Goal: Information Seeking & Learning: Understand process/instructions

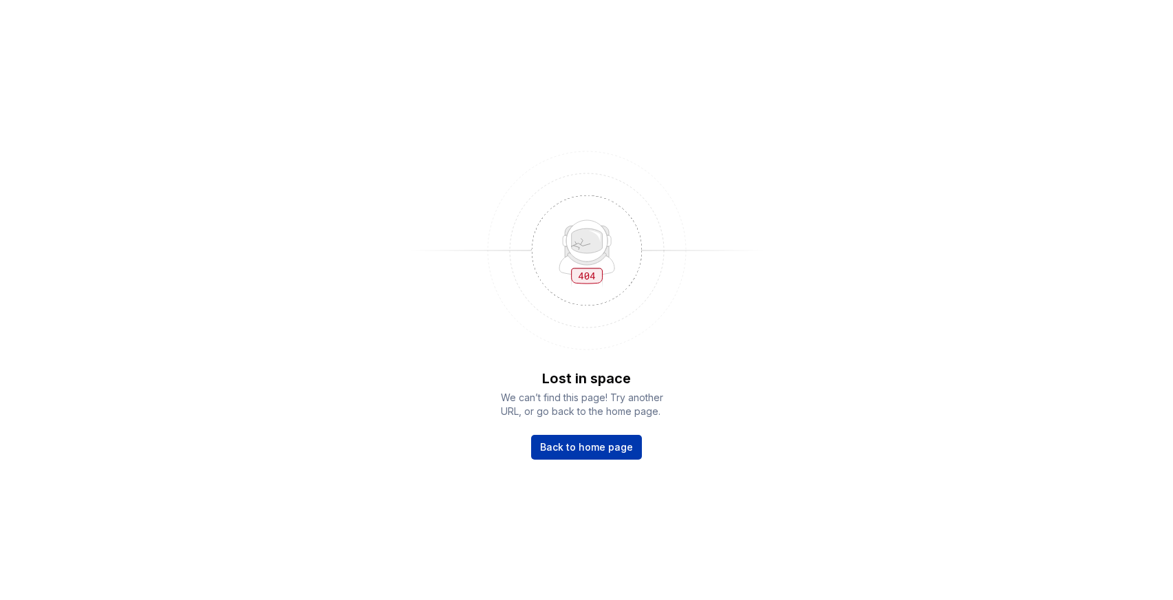
click at [584, 447] on span "Back to home page" at bounding box center [586, 447] width 93 height 14
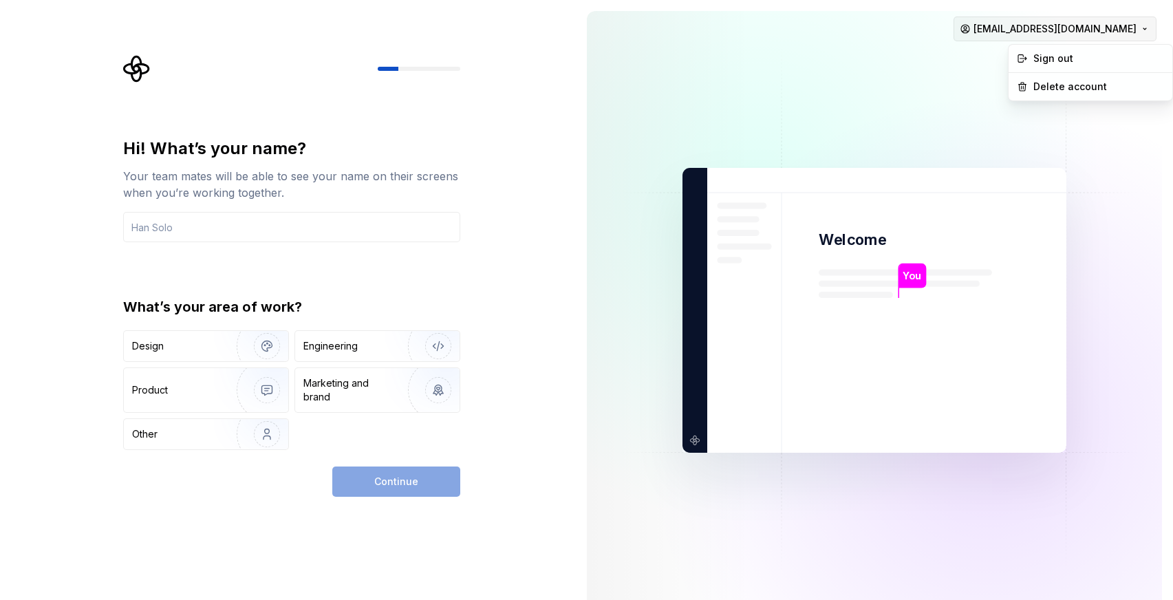
click at [1090, 21] on html "Hi! What’s your name? Your team mates will be able to see your name on their sc…" at bounding box center [586, 300] width 1173 height 600
click at [1067, 59] on div "Sign out" at bounding box center [1099, 59] width 131 height 14
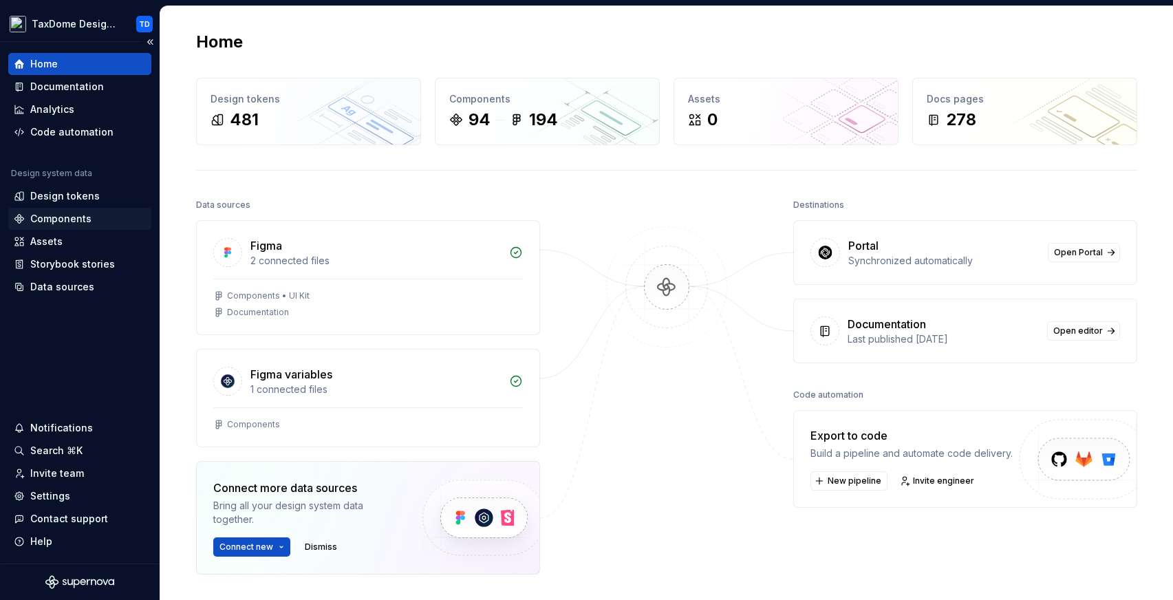
click at [73, 221] on div "Components" at bounding box center [60, 219] width 61 height 14
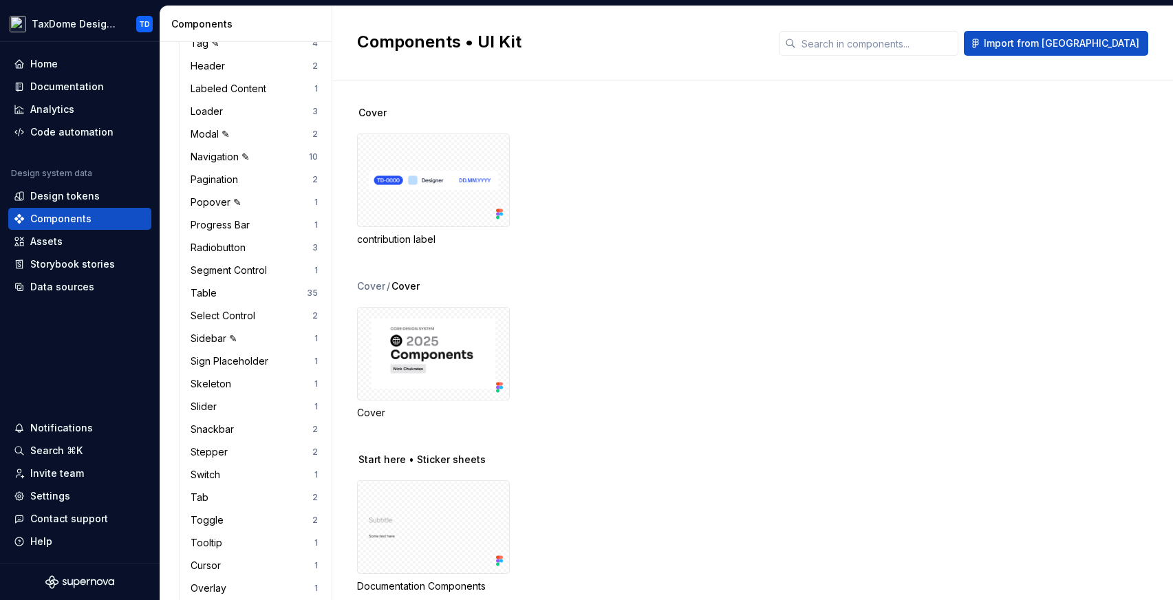
scroll to position [883, 0]
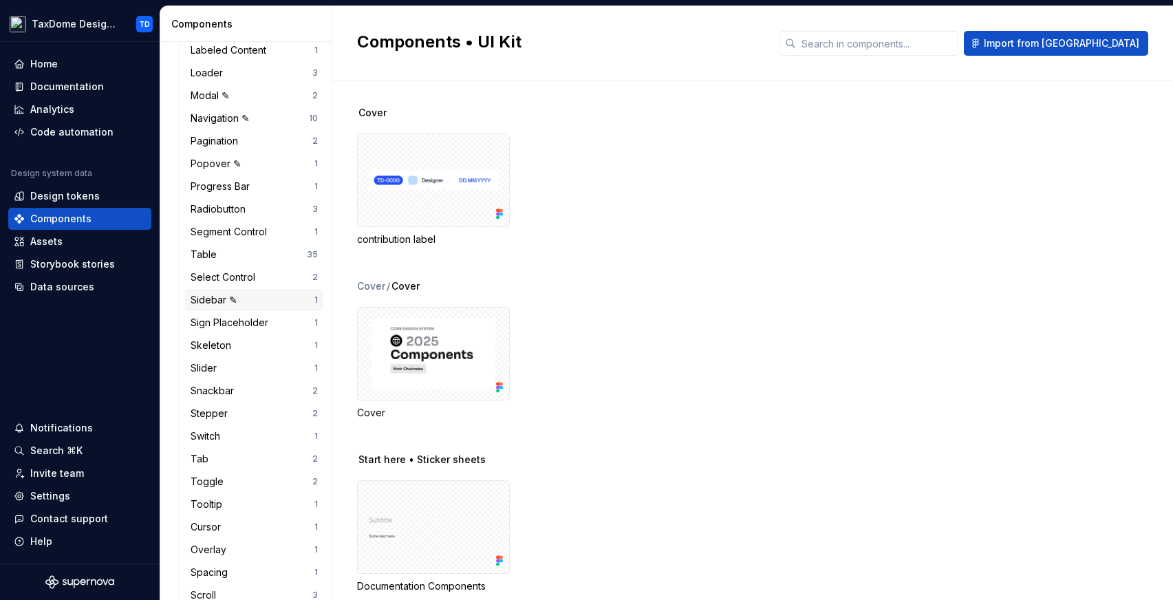
click at [241, 303] on div "Sidebar ✎" at bounding box center [217, 300] width 52 height 14
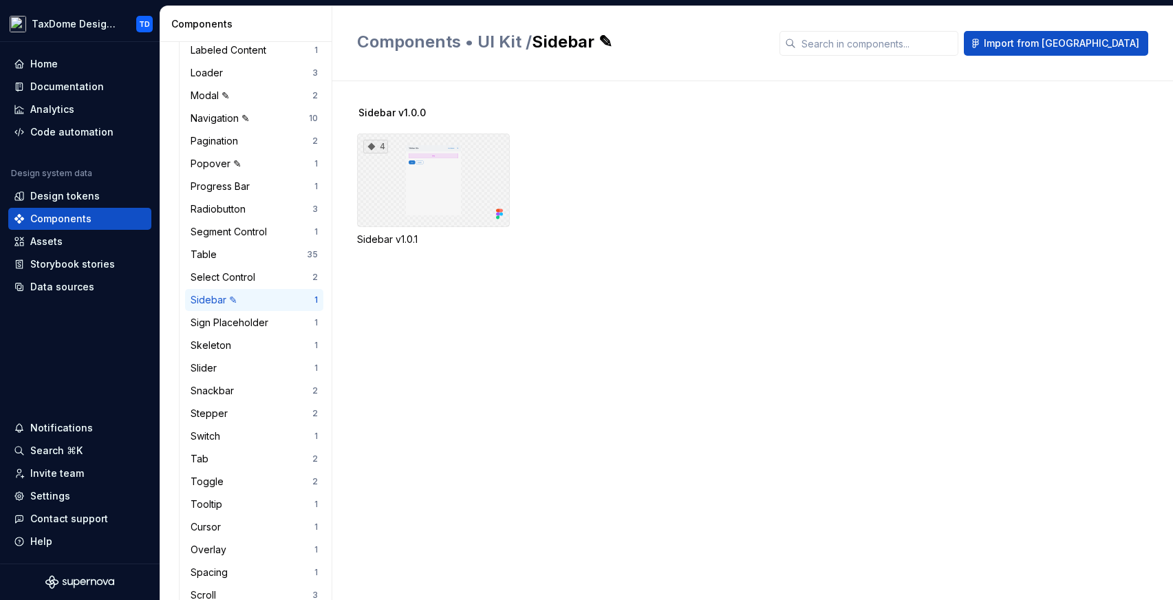
click at [454, 184] on div "4" at bounding box center [433, 181] width 153 height 94
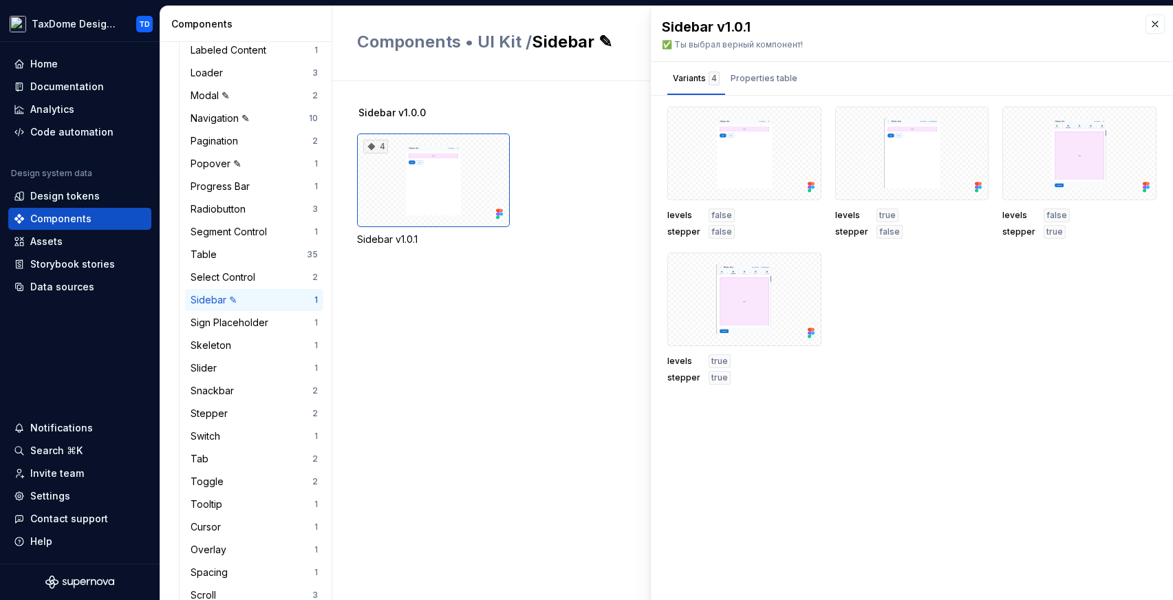
click at [513, 359] on div "Sidebar v1.0.0 4 Sidebar v1.0.1" at bounding box center [765, 340] width 816 height 519
click at [56, 245] on div "Assets" at bounding box center [46, 242] width 32 height 14
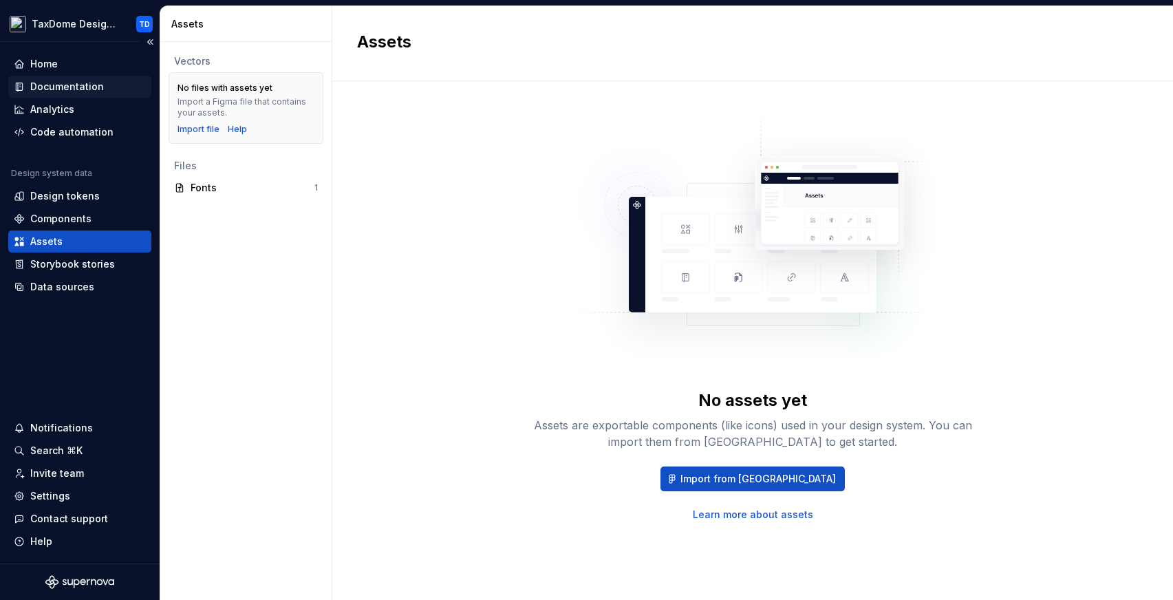
click at [78, 85] on div "Documentation" at bounding box center [67, 87] width 74 height 14
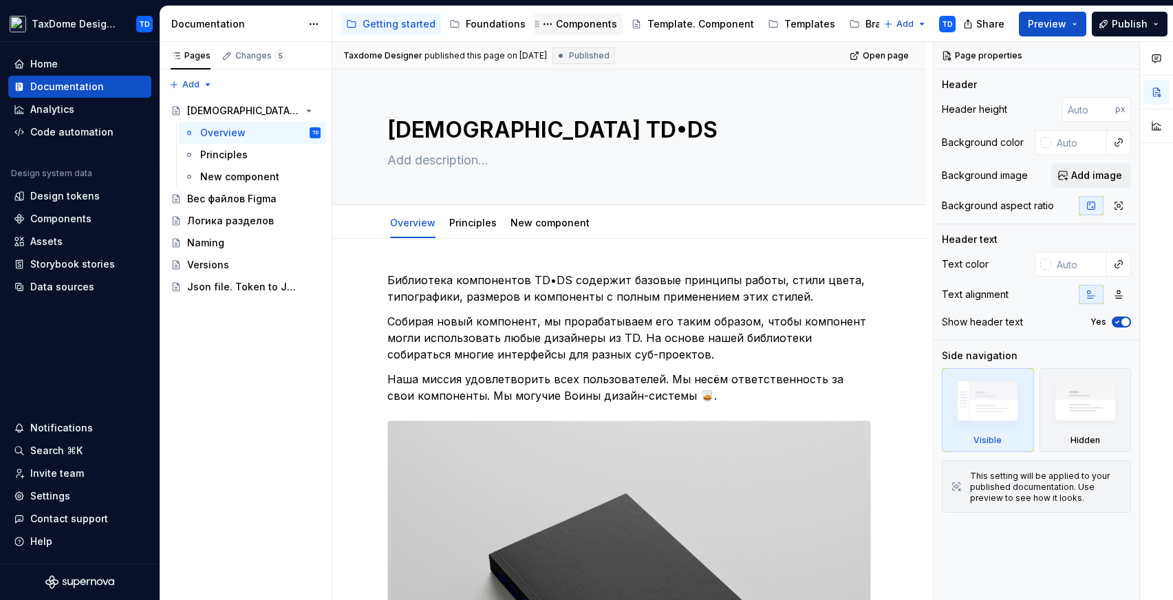
click at [590, 28] on div "Components" at bounding box center [586, 24] width 61 height 14
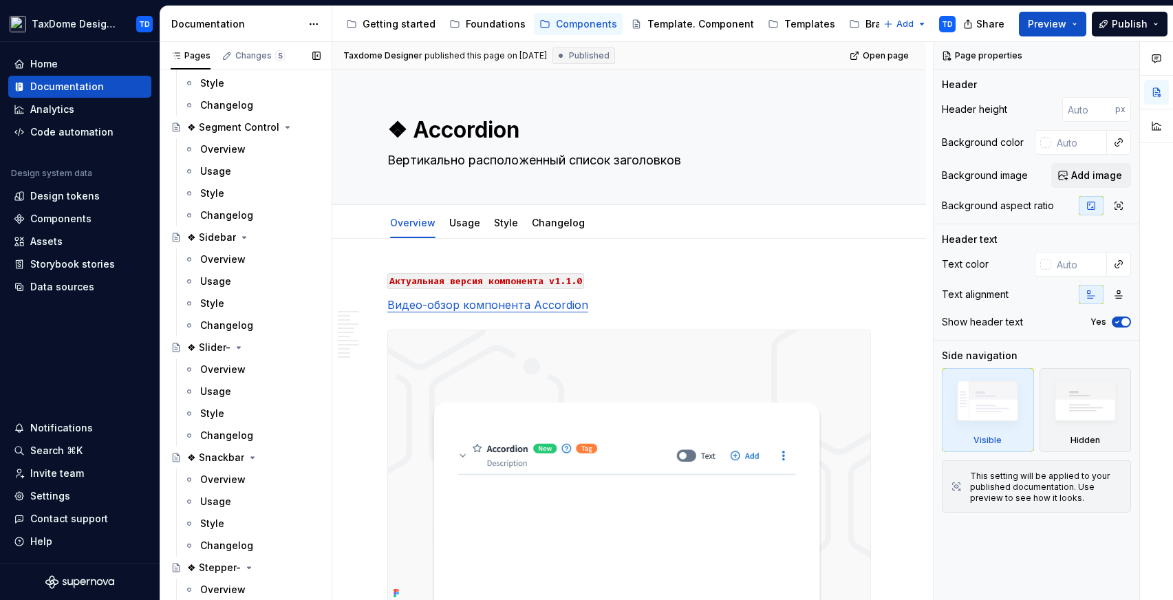
scroll to position [3971, 0]
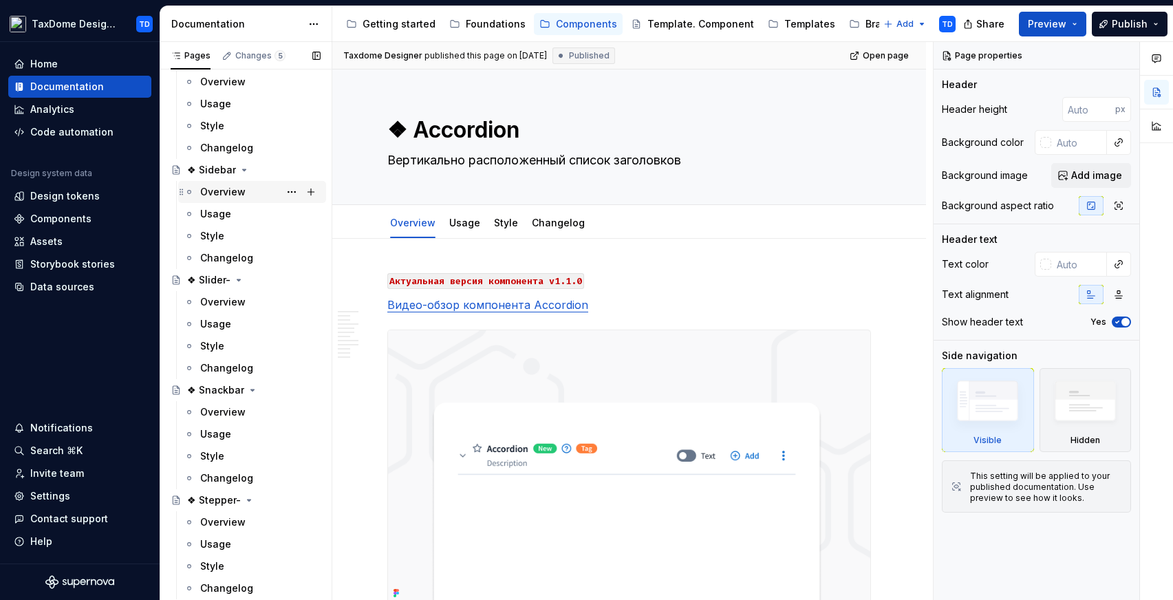
click at [238, 200] on div "Overview" at bounding box center [260, 191] width 120 height 19
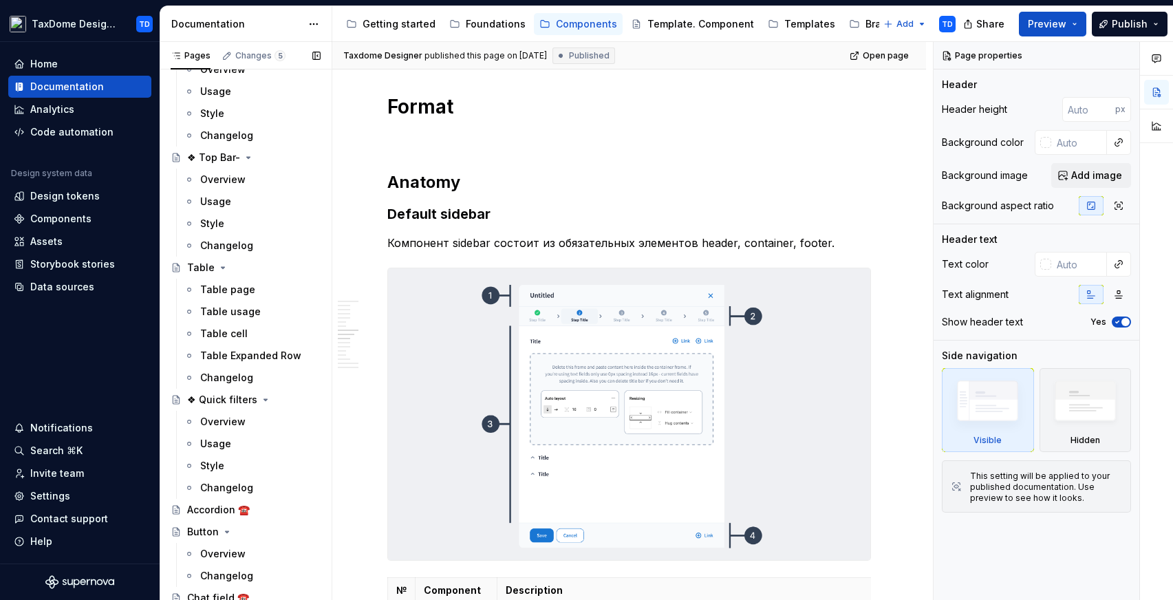
scroll to position [4983, 0]
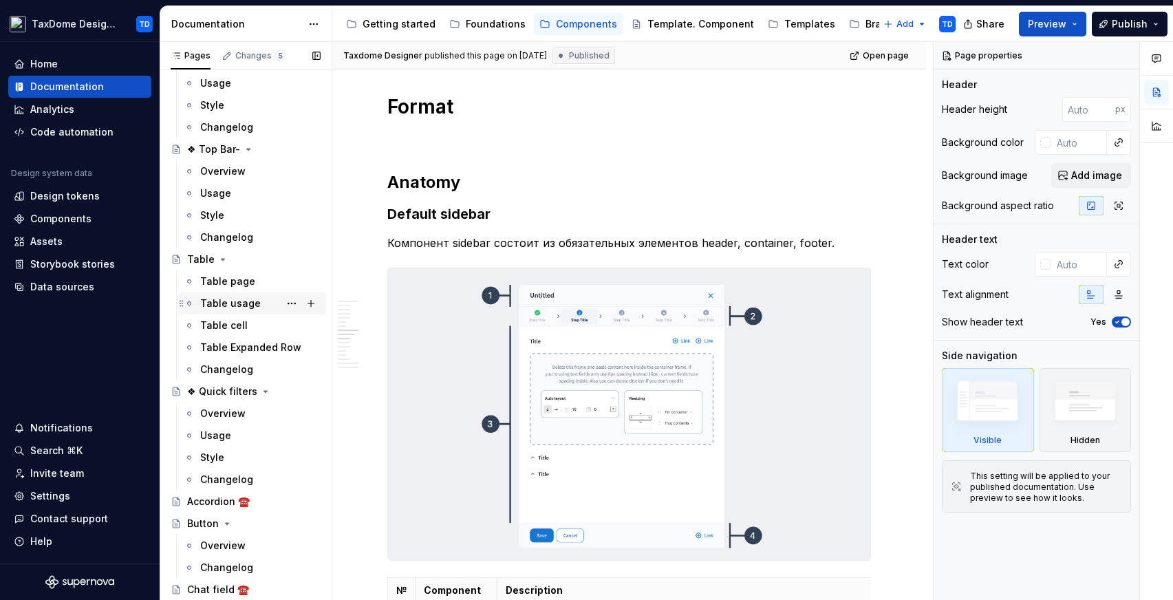
click at [228, 293] on div "Table usage" at bounding box center [252, 304] width 148 height 22
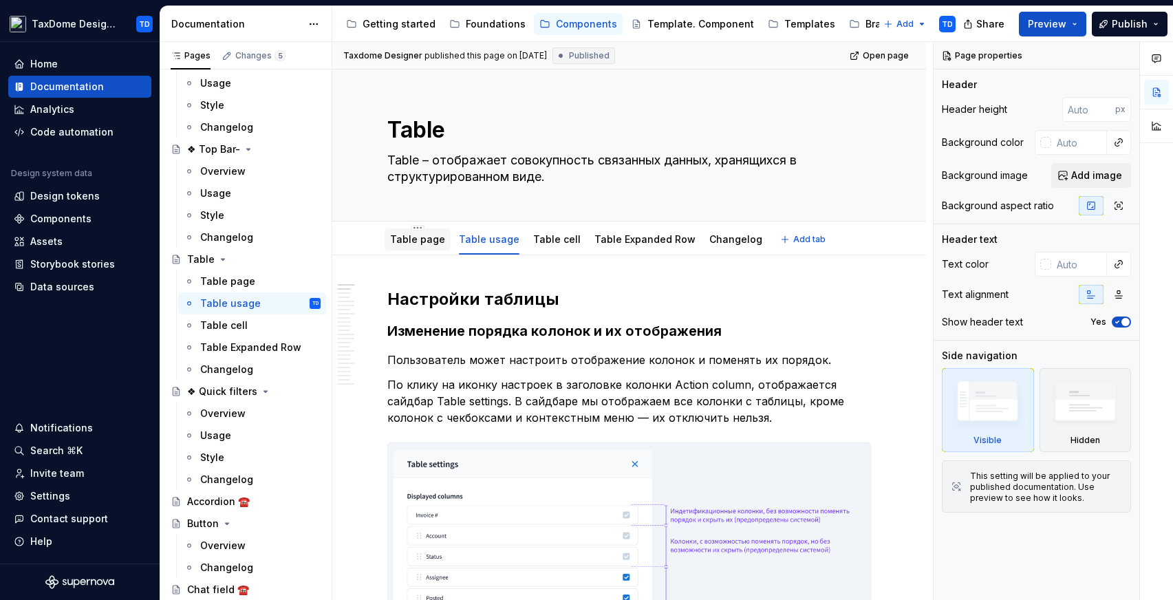
click at [417, 251] on div "Table page" at bounding box center [418, 239] width 66 height 25
click at [414, 231] on div "Table page" at bounding box center [417, 239] width 55 height 17
click at [414, 238] on link "Table page" at bounding box center [417, 239] width 55 height 12
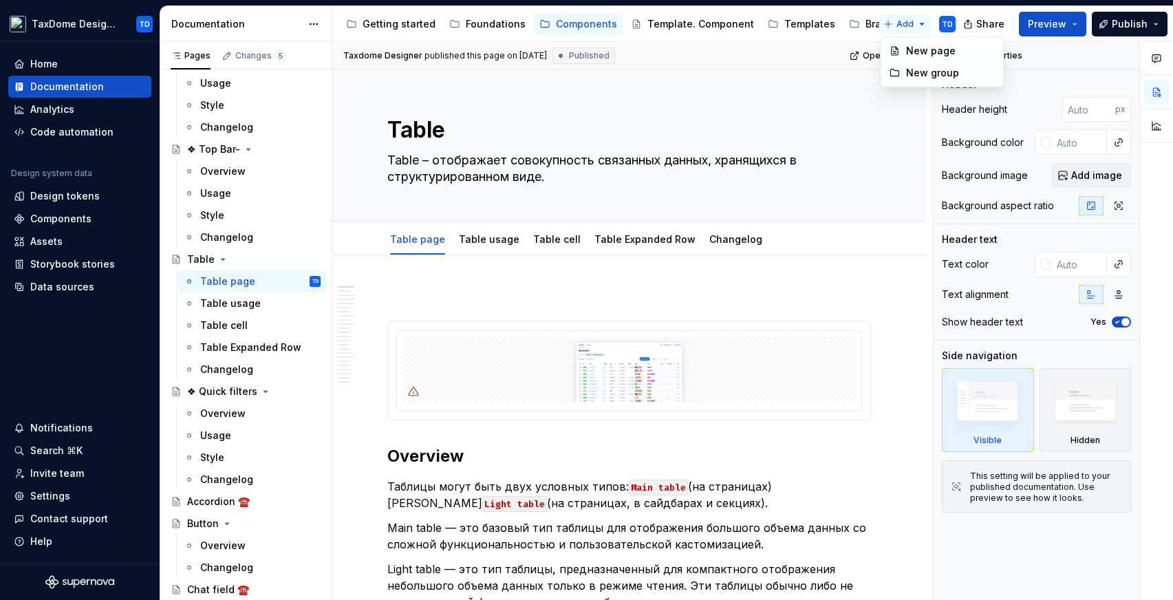
click at [920, 25] on html "TaxDome Design System TD Home Documentation Analytics Code automation Design sy…" at bounding box center [586, 300] width 1173 height 600
click at [919, 26] on html "TaxDome Design System TD Home Documentation Analytics Code automation Design sy…" at bounding box center [586, 300] width 1173 height 600
click at [624, 245] on div "Table Expanded Row" at bounding box center [645, 240] width 101 height 14
click at [545, 244] on link "Table cell" at bounding box center [556, 239] width 47 height 12
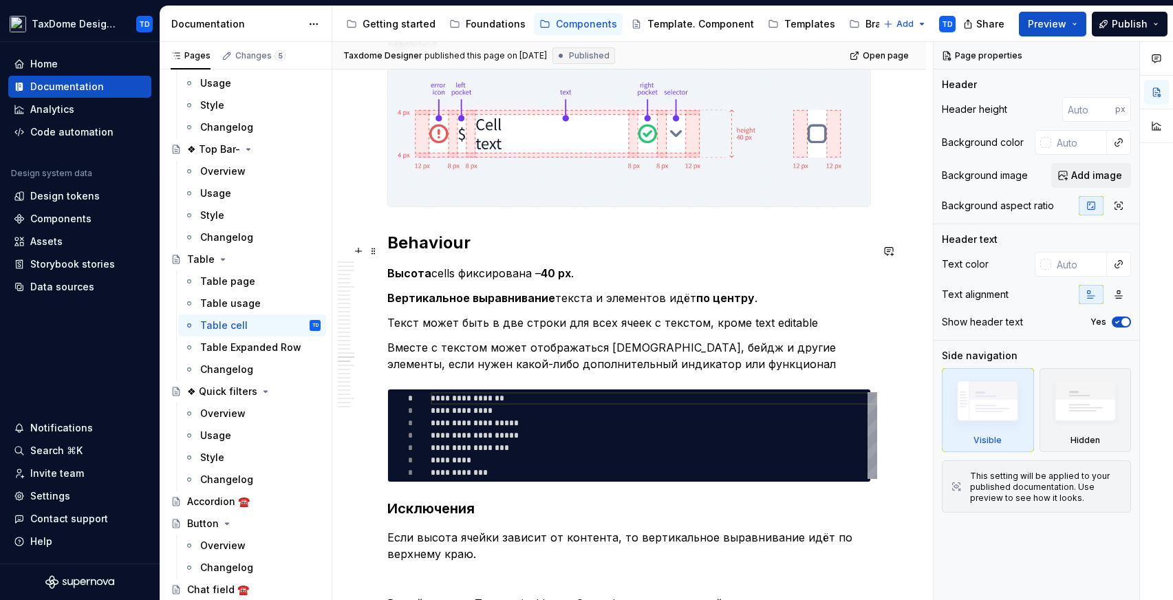
scroll to position [12960, 0]
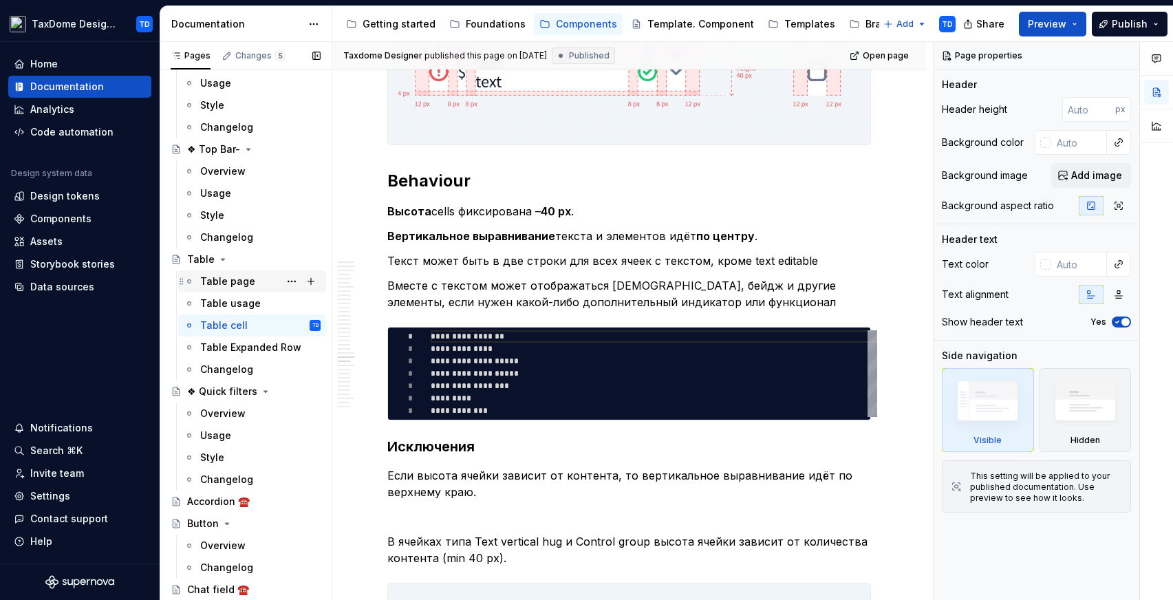
click at [252, 277] on div "Table page" at bounding box center [260, 281] width 120 height 19
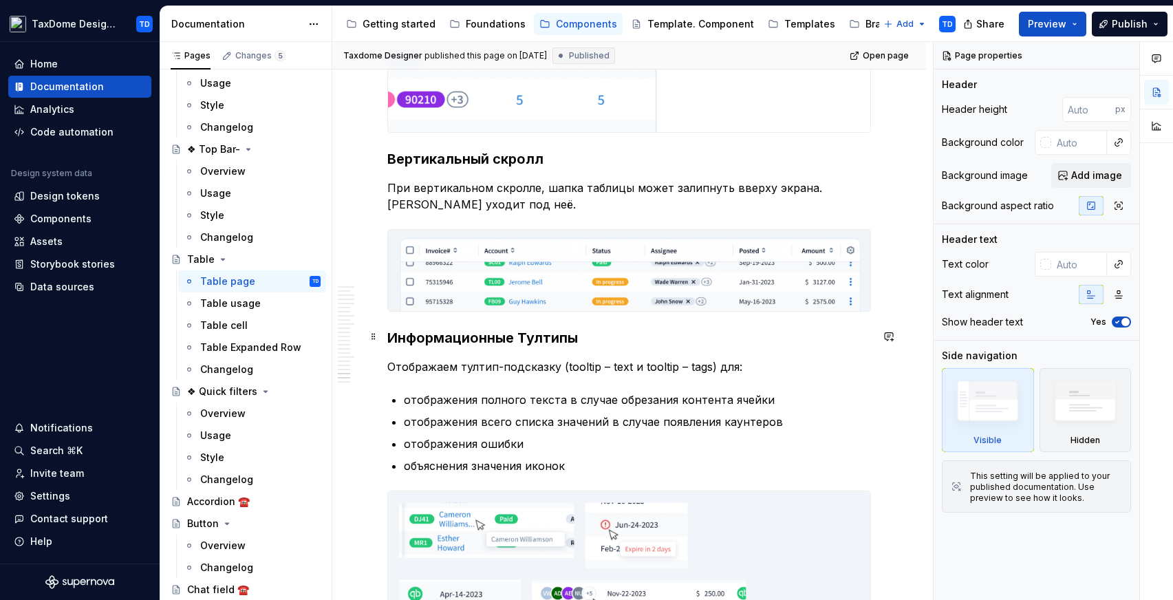
scroll to position [7841, 0]
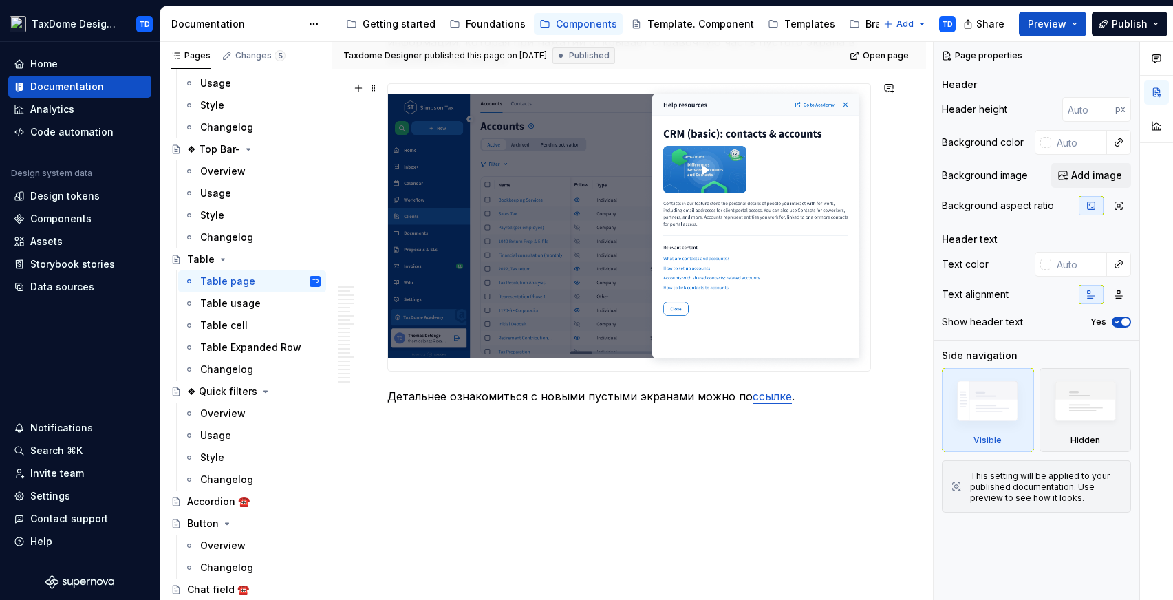
click at [527, 317] on img at bounding box center [629, 227] width 482 height 287
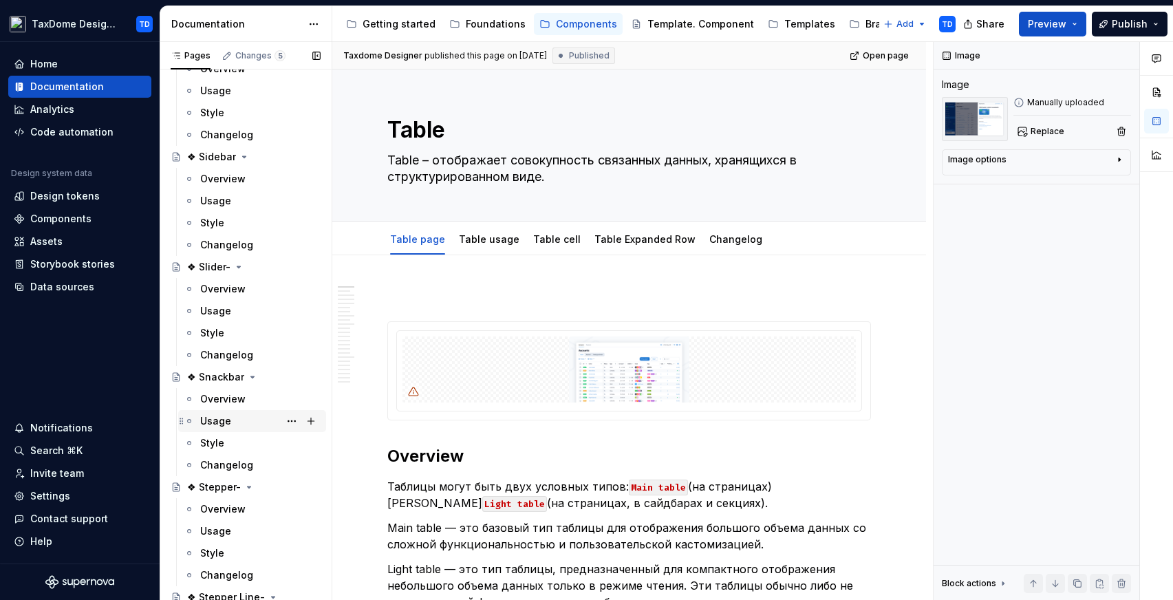
scroll to position [3962, 0]
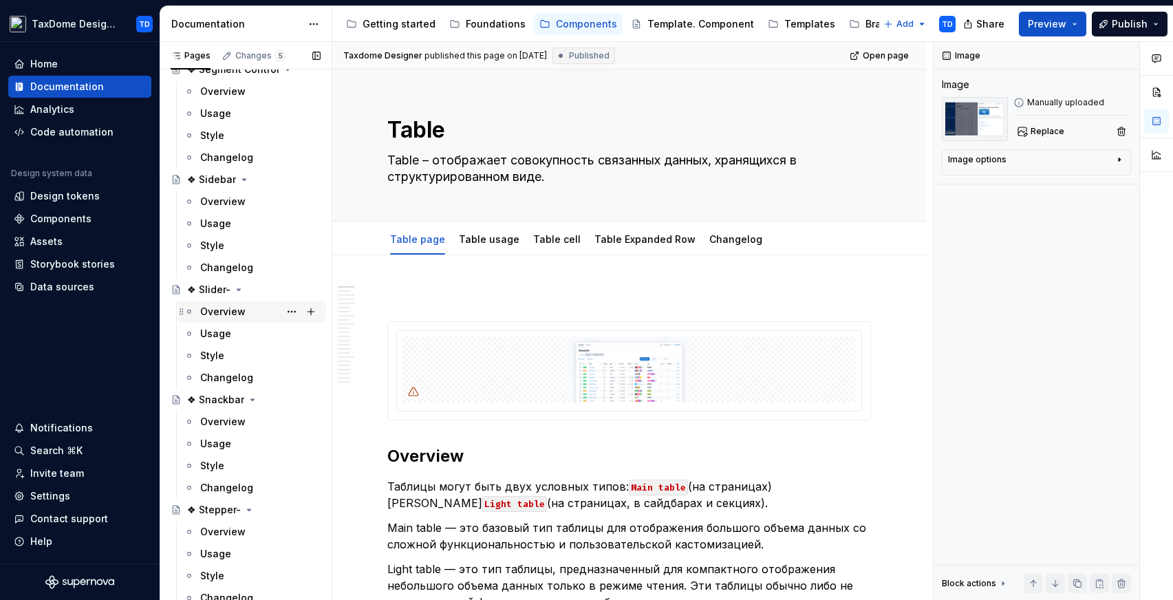
click at [237, 309] on div "Overview" at bounding box center [222, 312] width 45 height 14
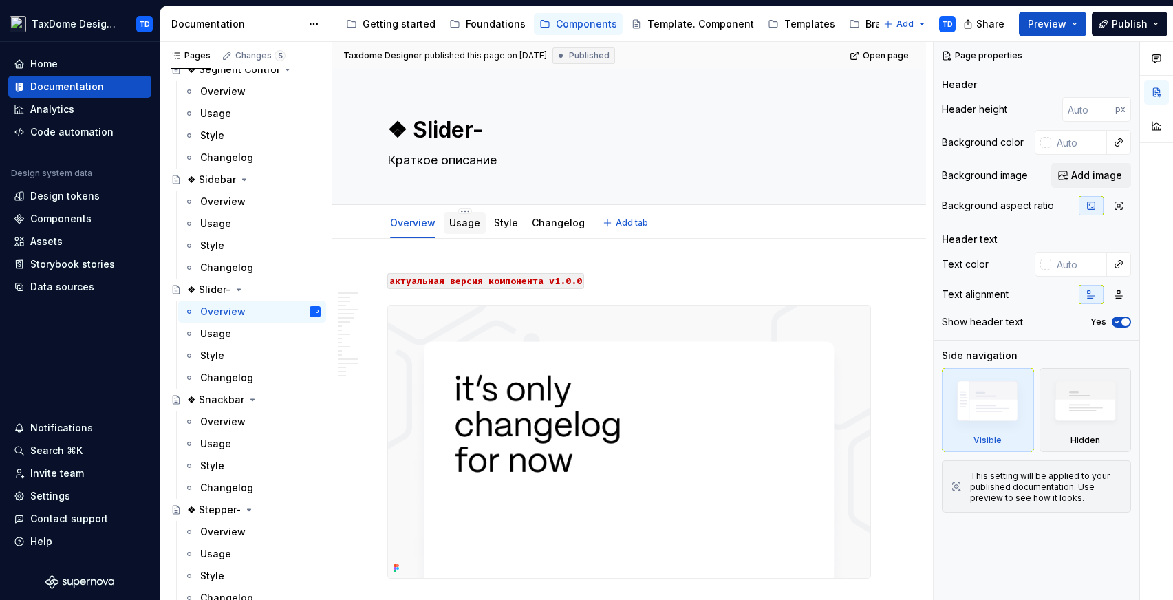
click at [470, 225] on link "Usage" at bounding box center [464, 223] width 31 height 12
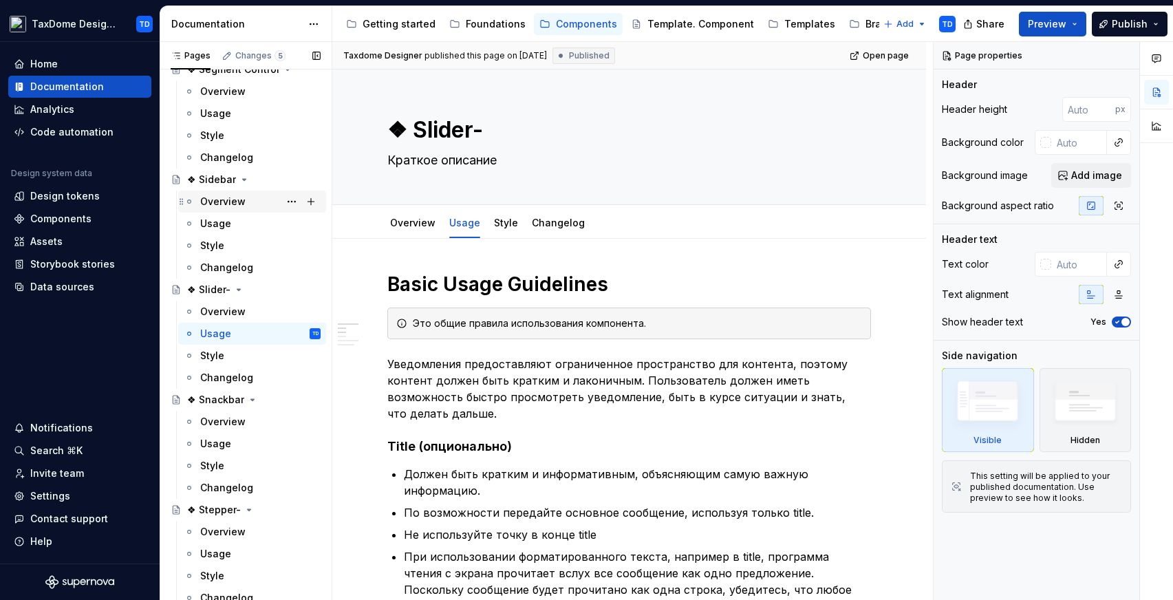
click at [242, 197] on div "Overview" at bounding box center [222, 202] width 45 height 14
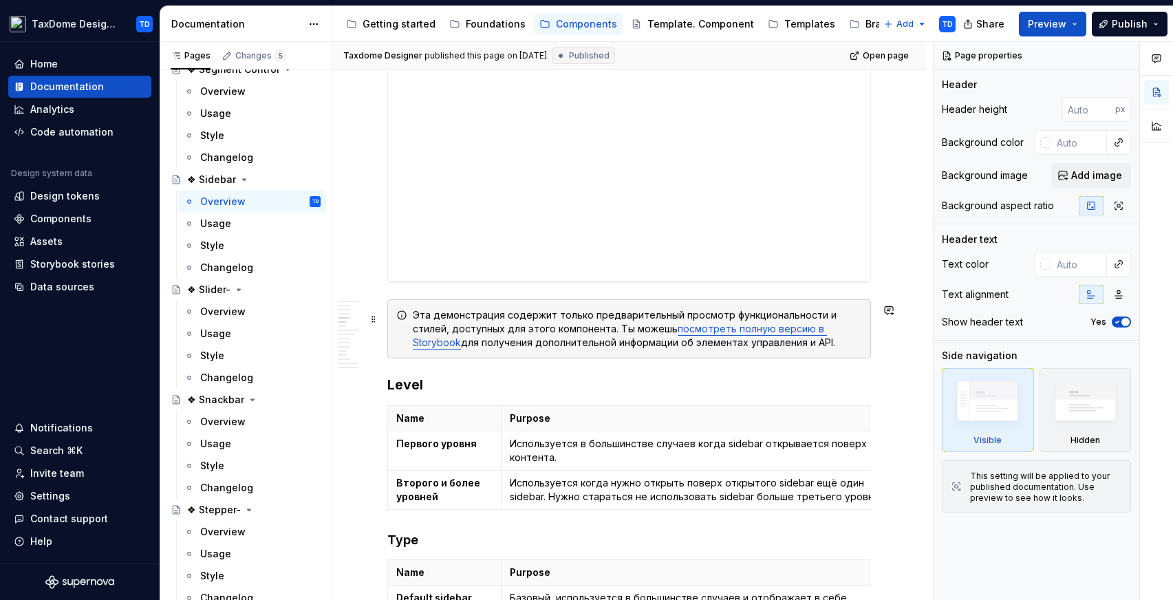
type textarea "*"
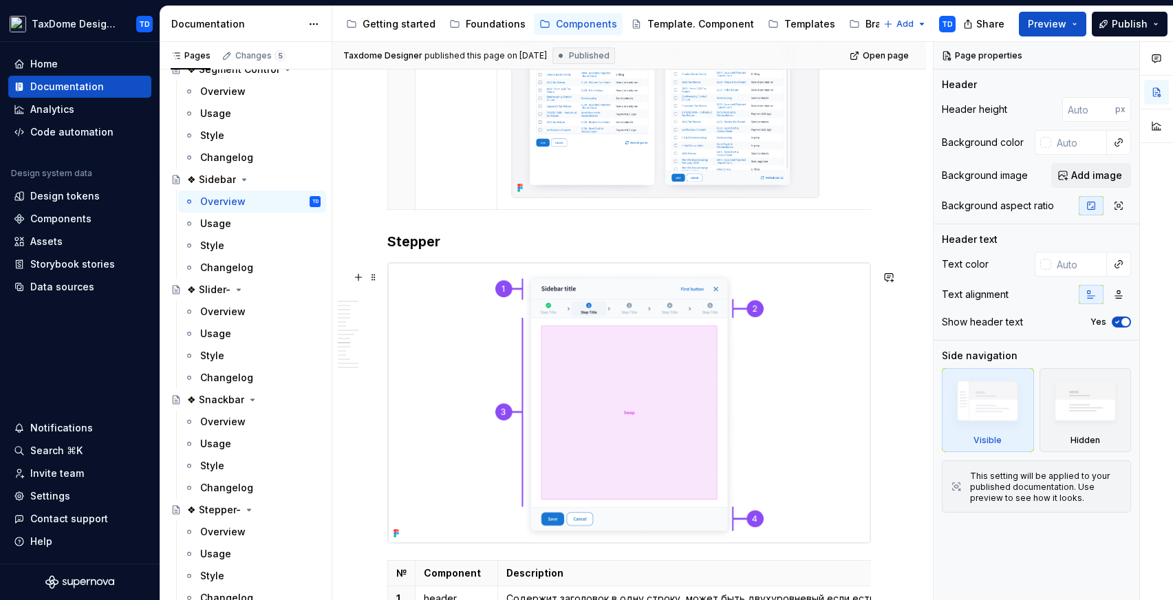
scroll to position [2555, 0]
